Goal: Check status: Check status

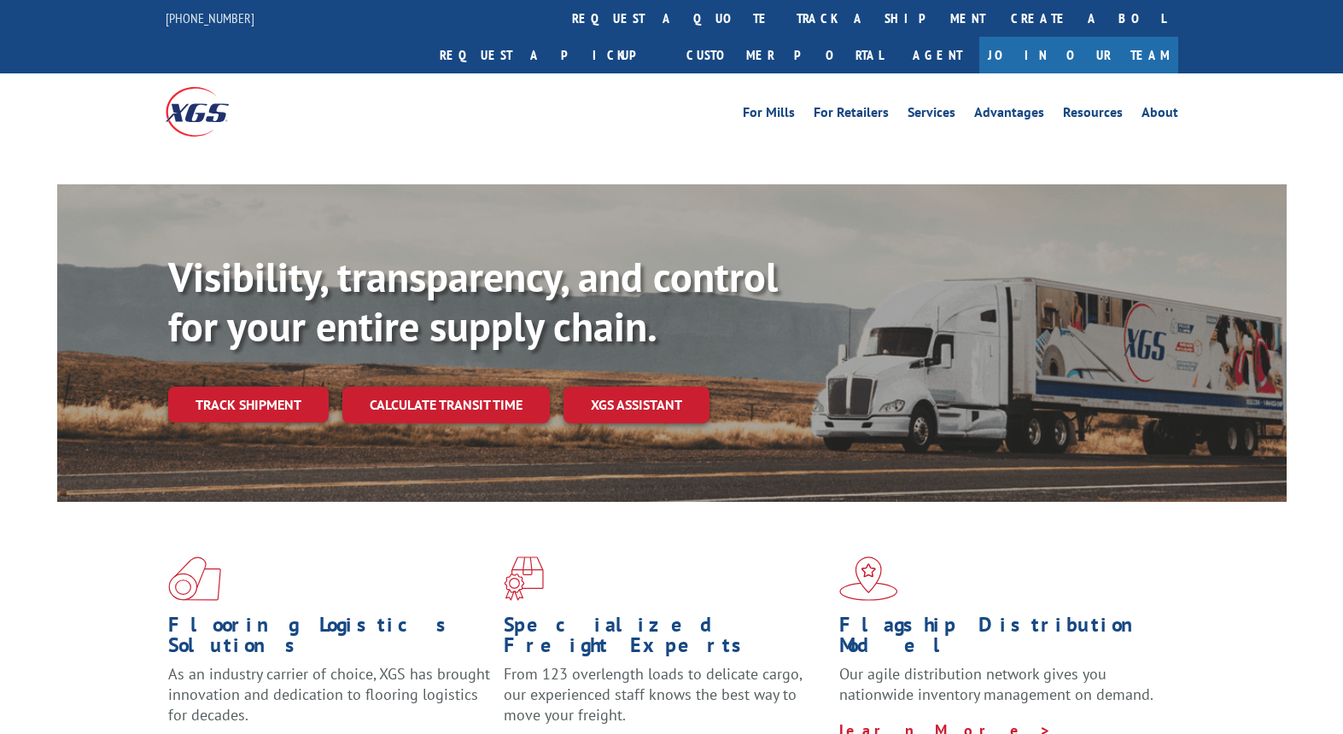
click at [784, 27] on link "track a shipment" at bounding box center [891, 18] width 214 height 37
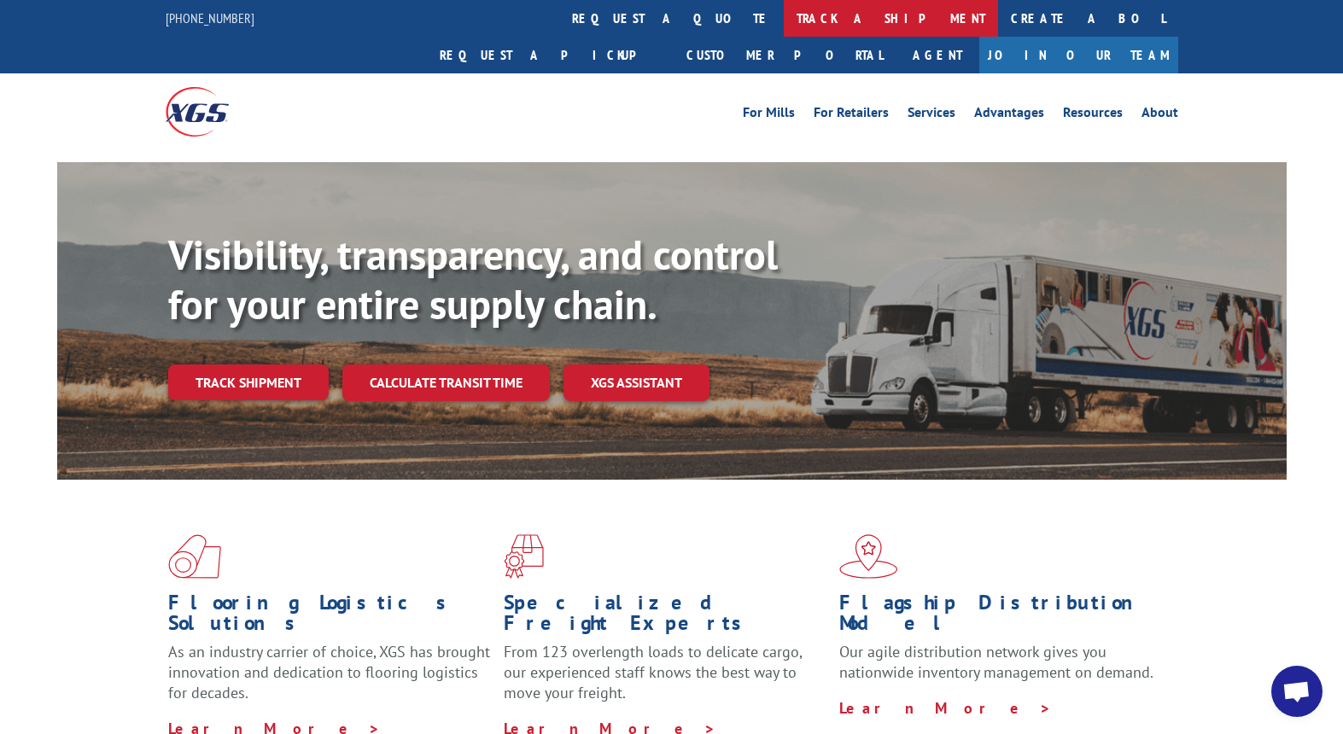
click at [784, 21] on link "track a shipment" at bounding box center [891, 18] width 214 height 37
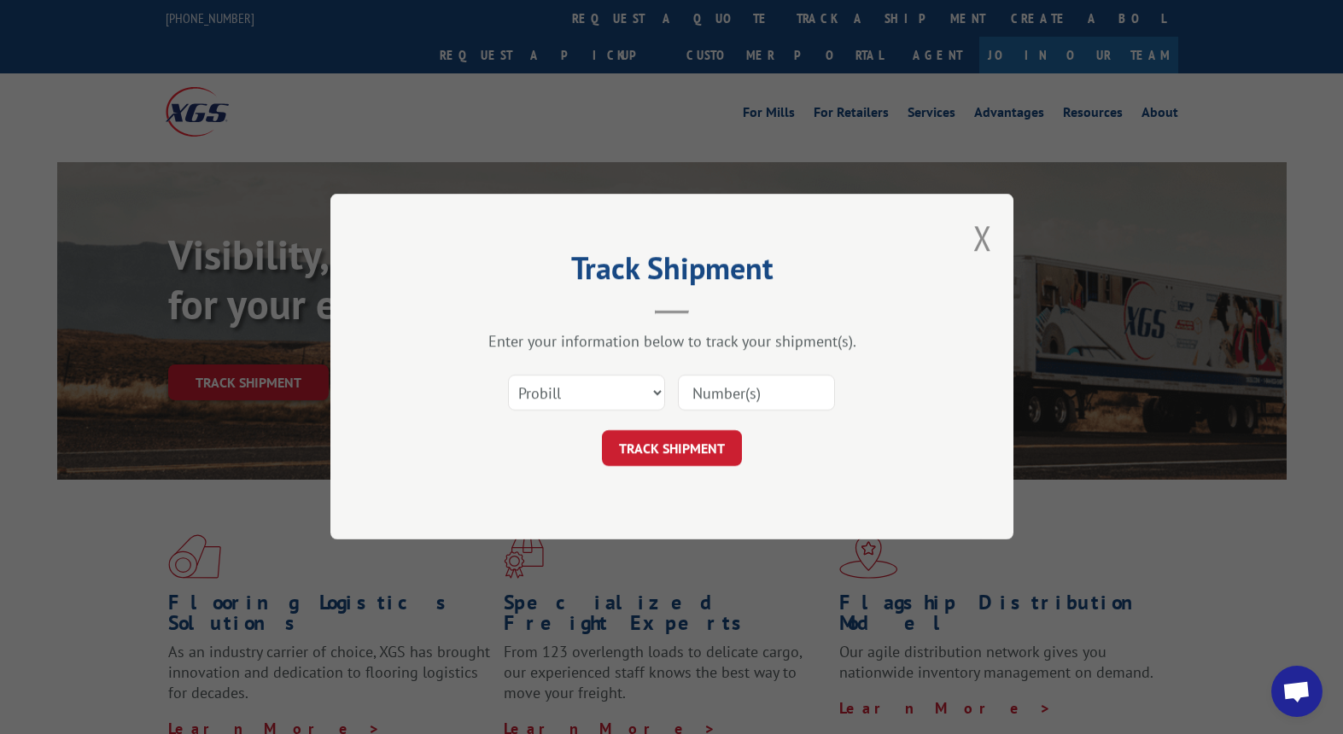
click at [793, 392] on input at bounding box center [756, 394] width 157 height 36
type input "14544051"
click button "TRACK SHIPMENT" at bounding box center [672, 449] width 140 height 36
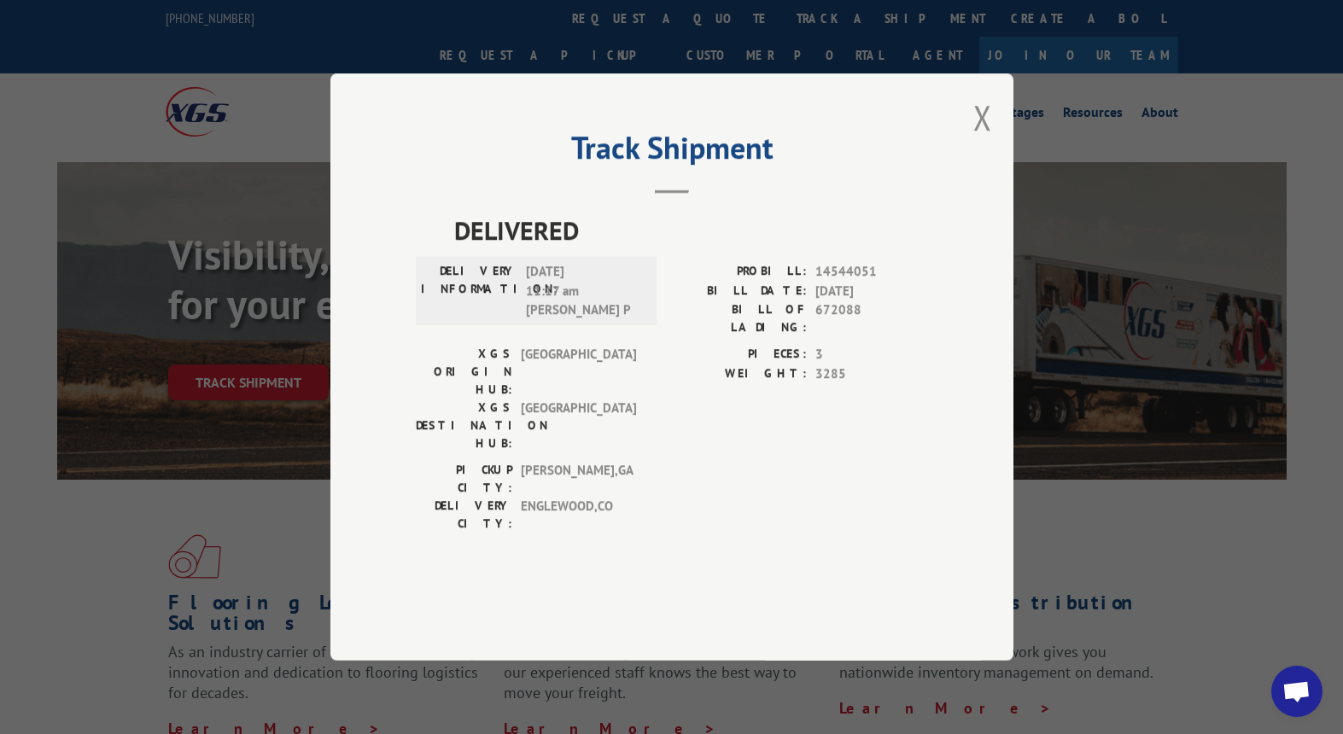
click at [868, 282] on span "14544051" at bounding box center [872, 272] width 113 height 20
copy span "14544051"
click at [992, 161] on div "Track Shipment DELIVERED DELIVERY INFORMATION: [DATE] 11:17 am [PERSON_NAME] P …" at bounding box center [671, 367] width 683 height 588
drag, startPoint x: 981, startPoint y: 163, endPoint x: 868, endPoint y: 263, distance: 151.3
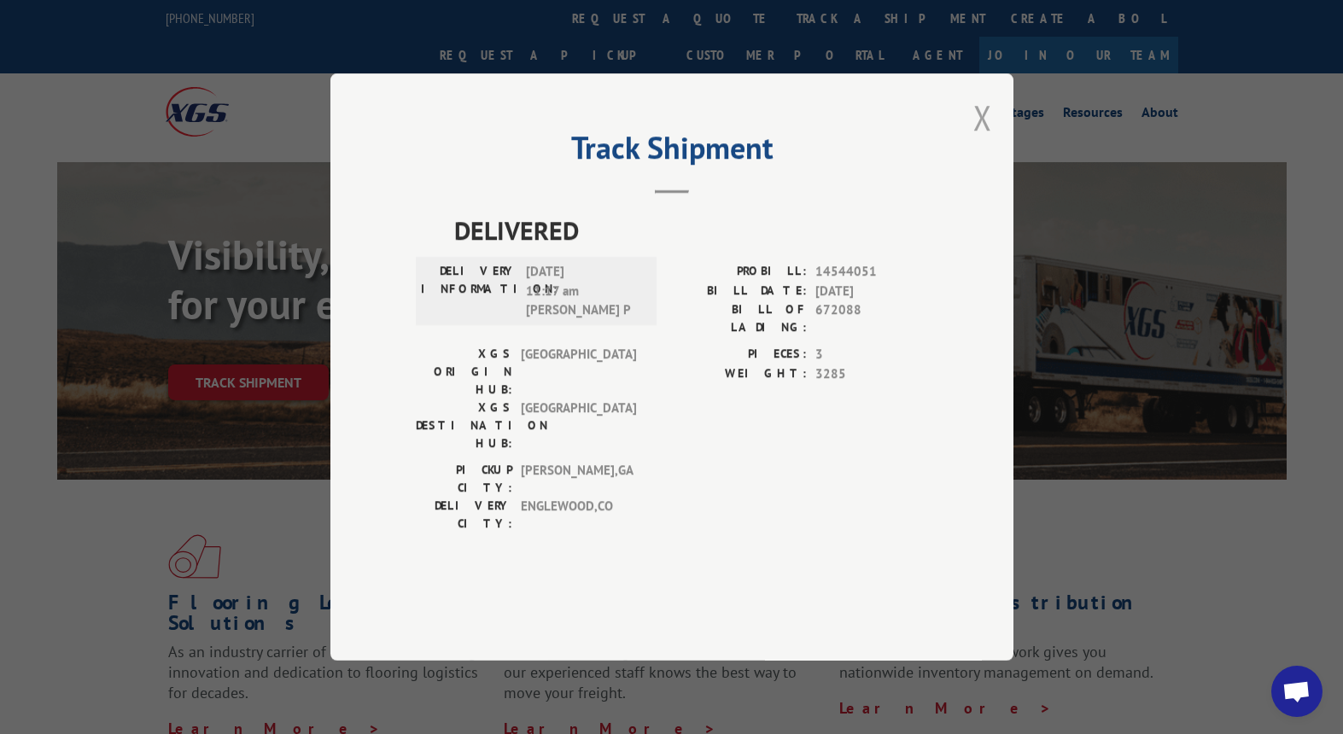
click at [981, 140] on button "Close modal" at bounding box center [983, 117] width 19 height 45
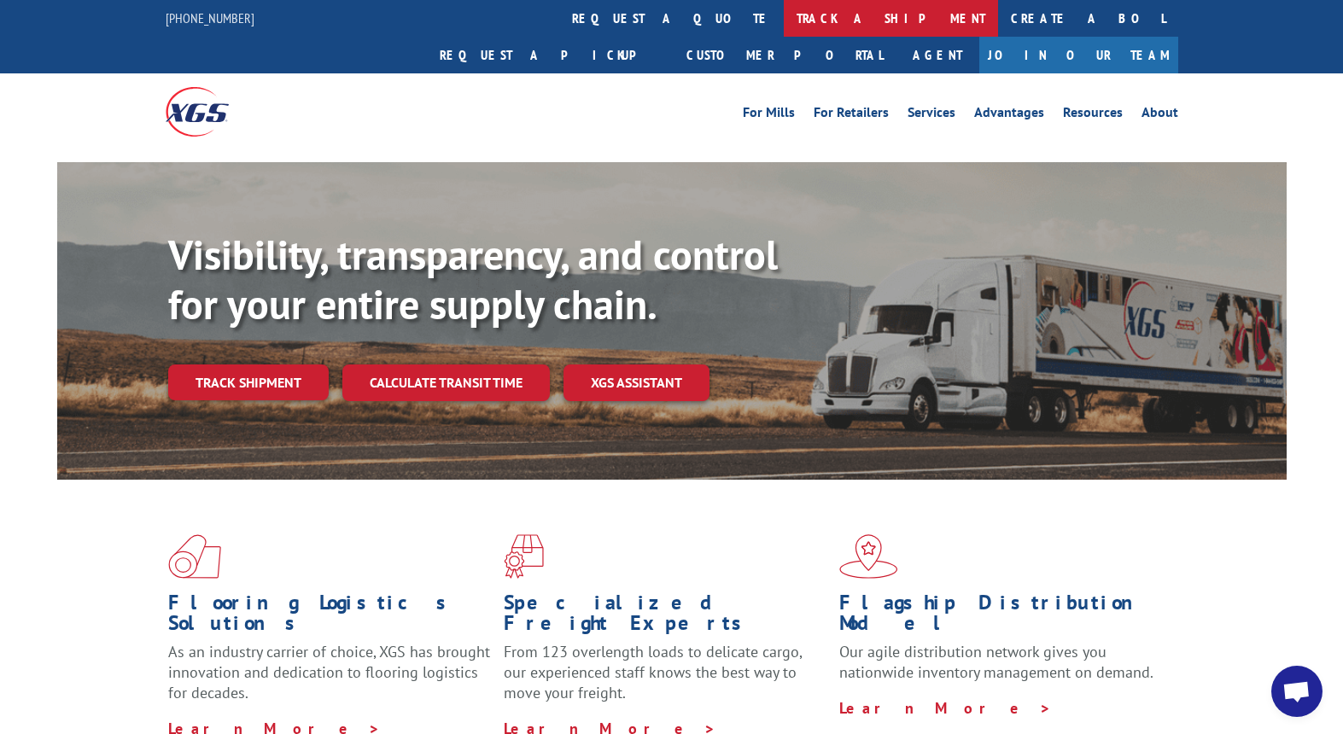
click at [784, 22] on link "track a shipment" at bounding box center [891, 18] width 214 height 37
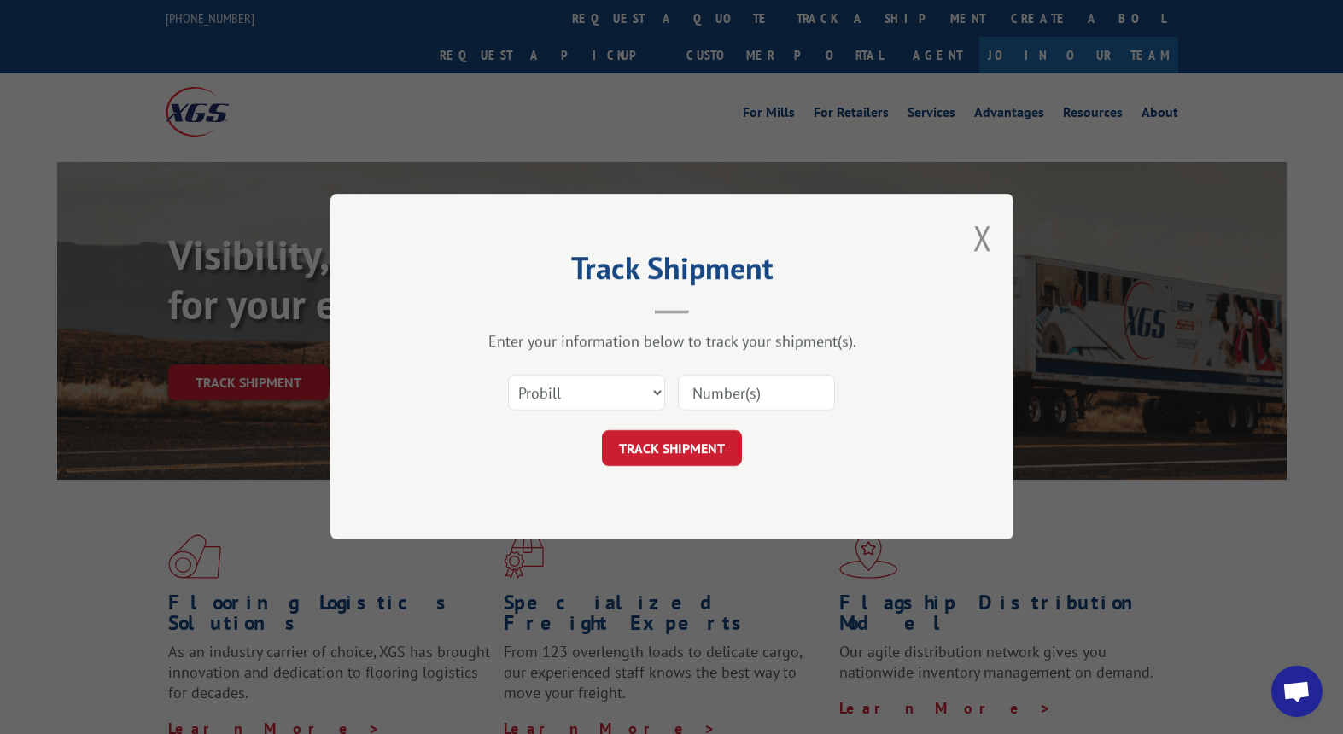
click at [604, 374] on div "Select category... Probill BOL PO" at bounding box center [586, 393] width 155 height 39
click at [588, 404] on select "Select category... Probill BOL PO" at bounding box center [586, 394] width 157 height 36
select select "bol"
click at [508, 376] on select "Select category... Probill BOL PO" at bounding box center [586, 394] width 157 height 36
click at [564, 401] on select "Select category... Probill BOL PO" at bounding box center [586, 394] width 157 height 36
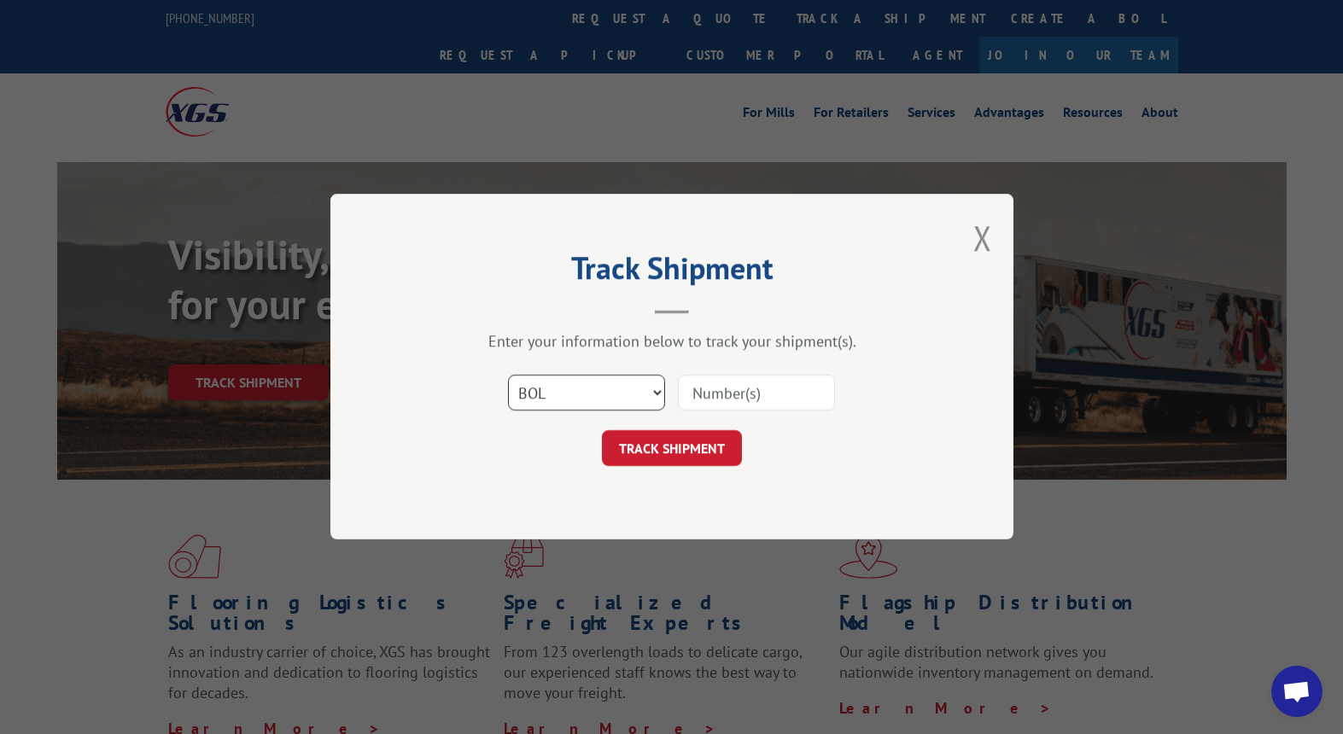
click at [508, 376] on select "Select category... Probill BOL PO" at bounding box center [586, 394] width 157 height 36
click at [717, 401] on input at bounding box center [756, 394] width 157 height 36
paste input "14544051"
type input "14544051"
click at [645, 457] on button "TRACK SHIPMENT" at bounding box center [672, 449] width 140 height 36
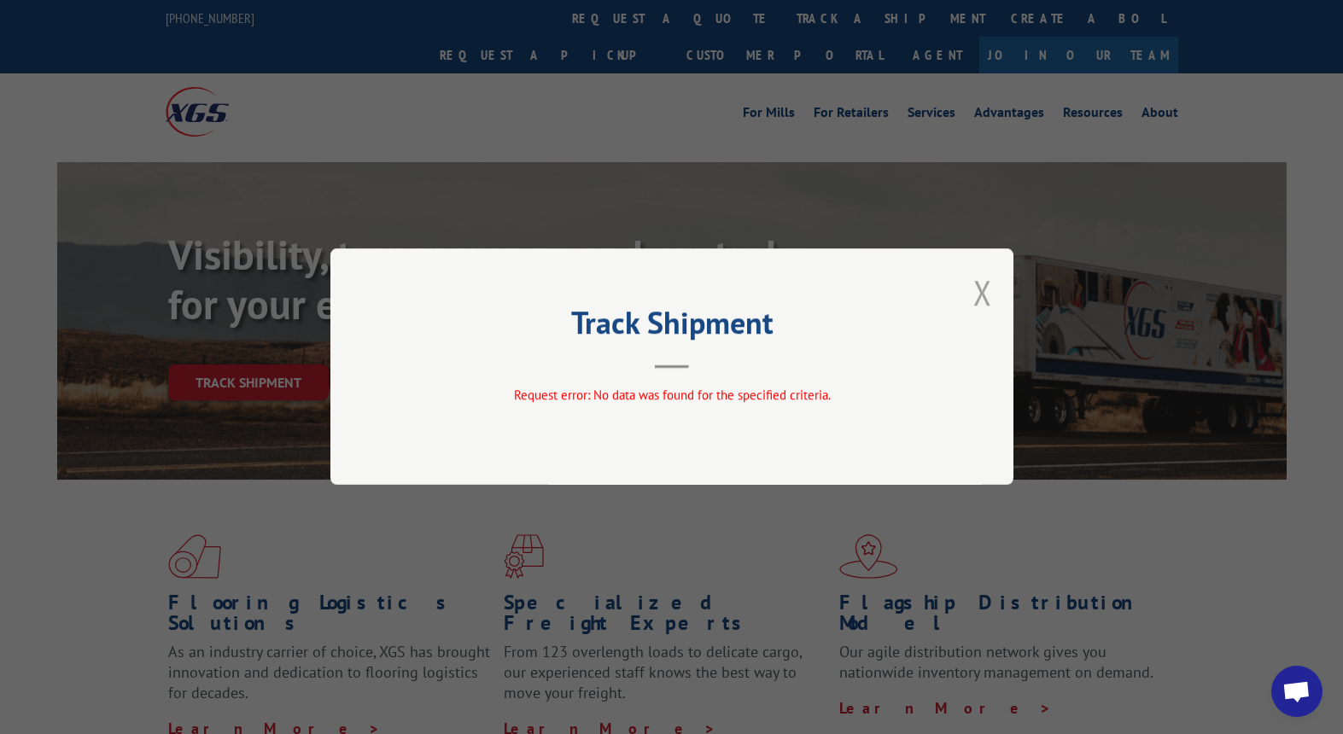
click at [986, 302] on button "Close modal" at bounding box center [983, 292] width 19 height 45
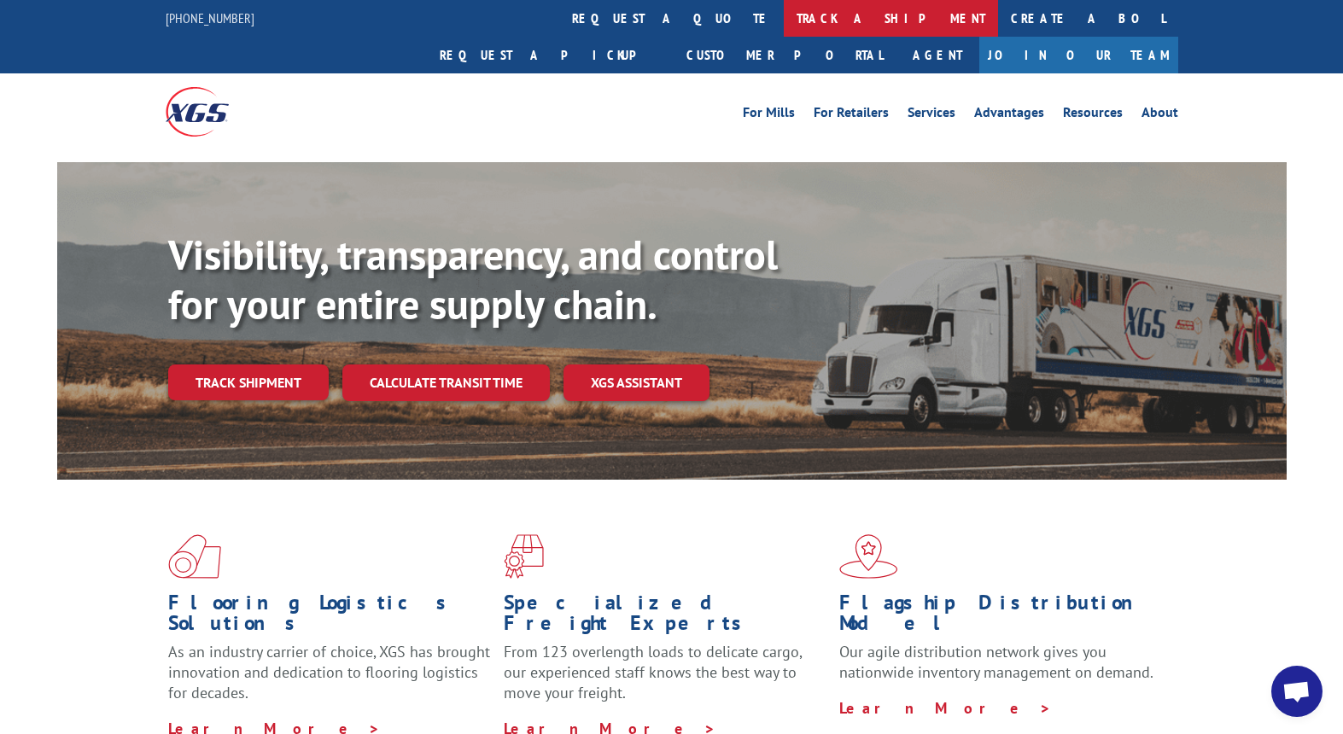
click at [784, 9] on link "track a shipment" at bounding box center [891, 18] width 214 height 37
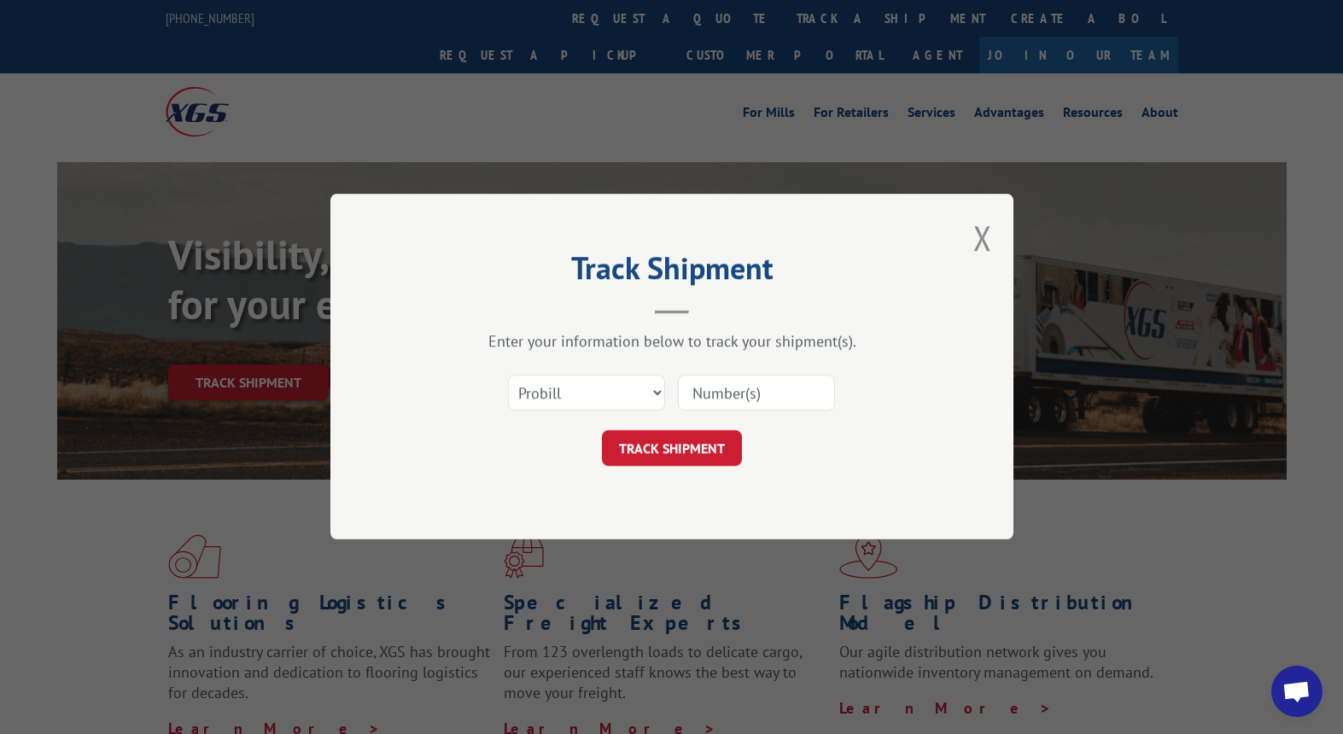
click at [799, 382] on input at bounding box center [756, 394] width 157 height 36
paste input "14544051"
type input "14544051"
click at [602, 383] on select "Select category... Probill BOL PO" at bounding box center [586, 394] width 157 height 36
select select "bol"
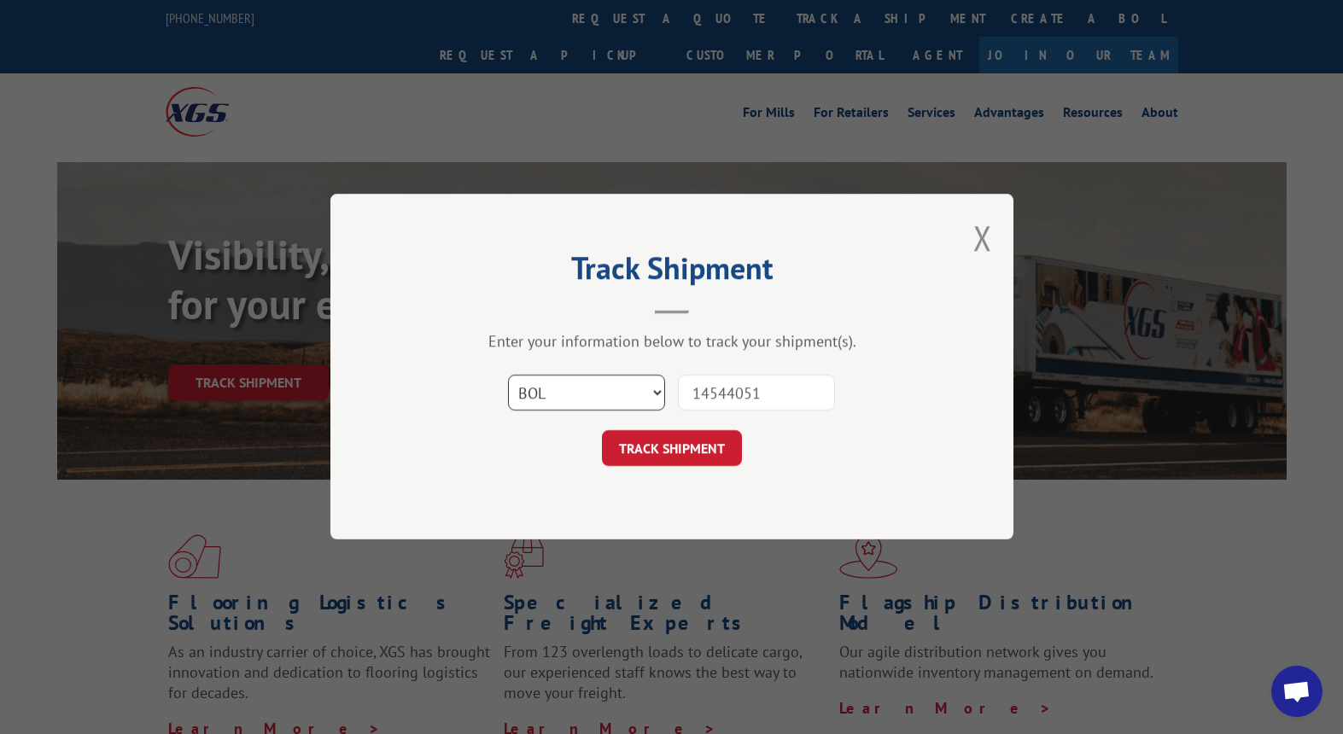
click at [508, 376] on select "Select category... Probill BOL PO" at bounding box center [586, 394] width 157 height 36
click at [688, 458] on button "TRACK SHIPMENT" at bounding box center [672, 449] width 140 height 36
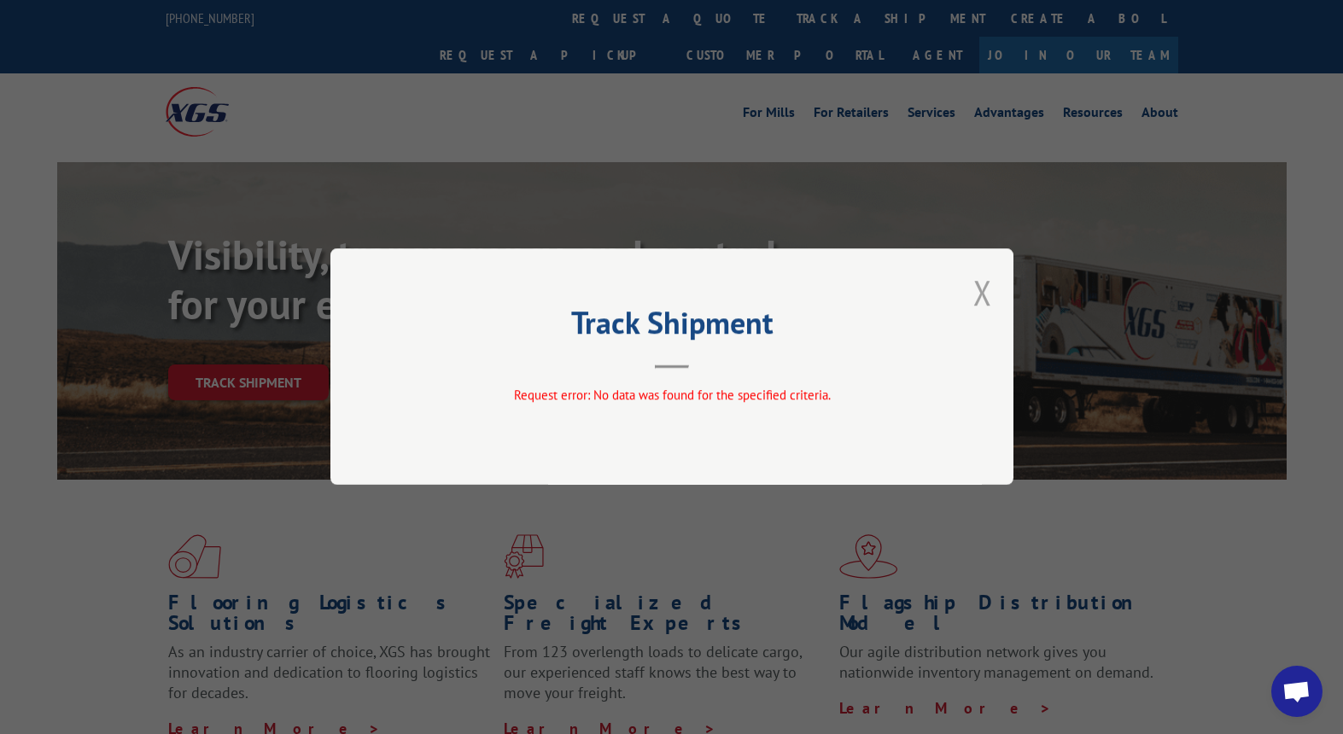
click at [985, 294] on button "Close modal" at bounding box center [983, 292] width 19 height 45
